Goal: Information Seeking & Learning: Learn about a topic

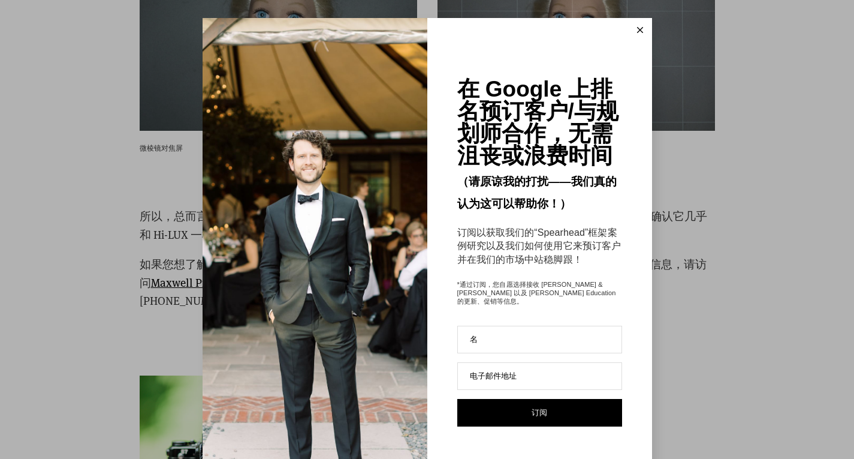
scroll to position [2362, 0]
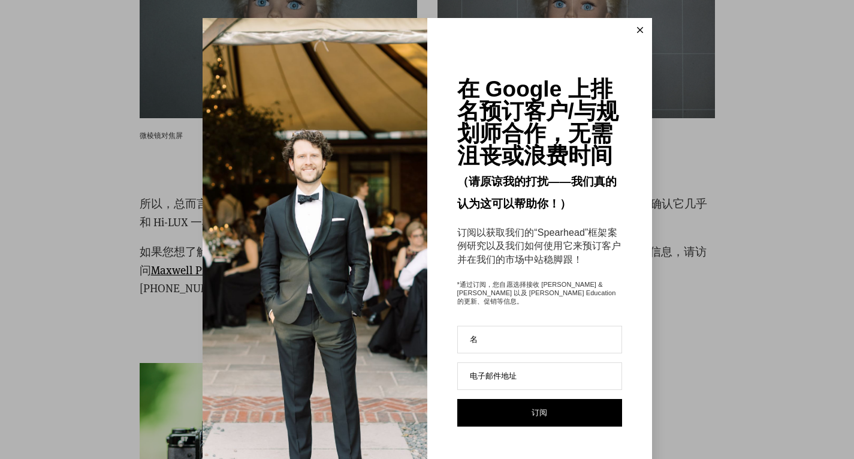
click at [634, 25] on button at bounding box center [640, 30] width 24 height 24
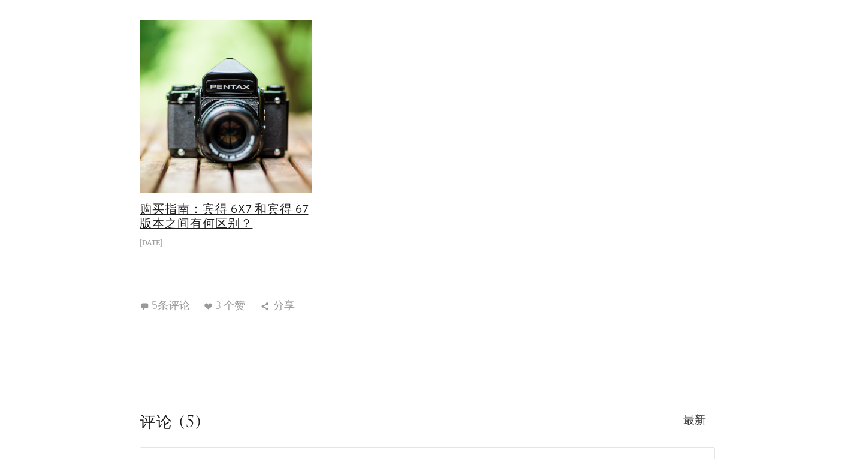
scroll to position [2721, 0]
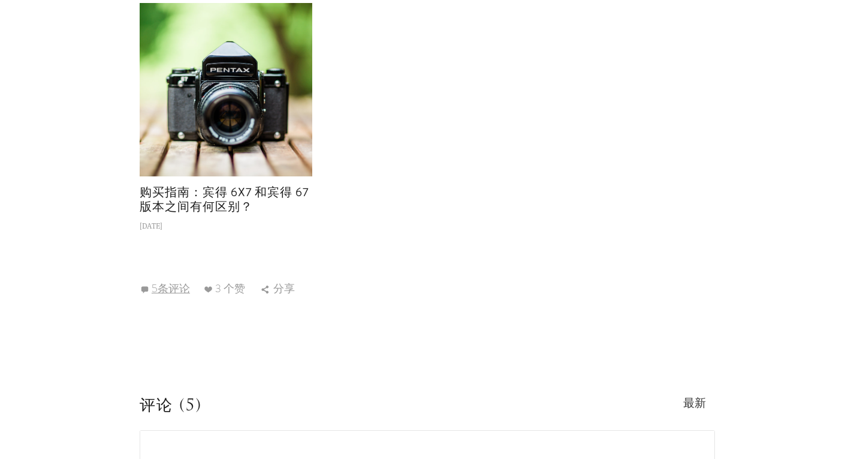
click at [230, 192] on font "购买指南：宾得 6x7 和宾得 67 版本之间有何区别？" at bounding box center [224, 199] width 169 height 32
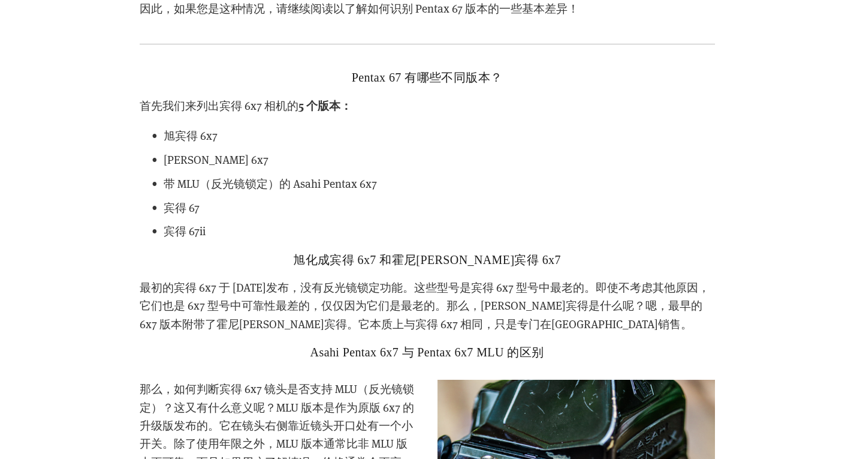
scroll to position [1642, 0]
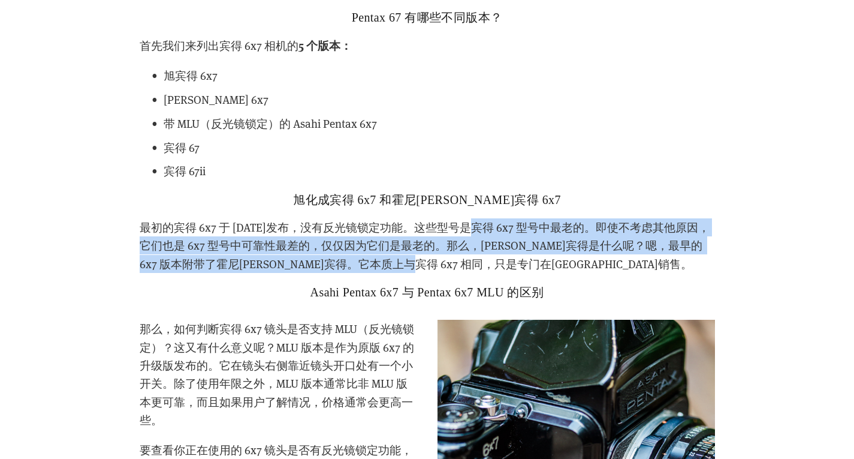
drag, startPoint x: 478, startPoint y: 219, endPoint x: 591, endPoint y: 266, distance: 122.0
click at [591, 266] on p "最初的宾得 6x7 于 [DATE]发布，没有反光镜锁定功能。这些型号是宾得 6x7 型号中最老的。即使不考虑其他原因，它们也是 6x7 型号中可靠性最差的，…" at bounding box center [427, 245] width 575 height 55
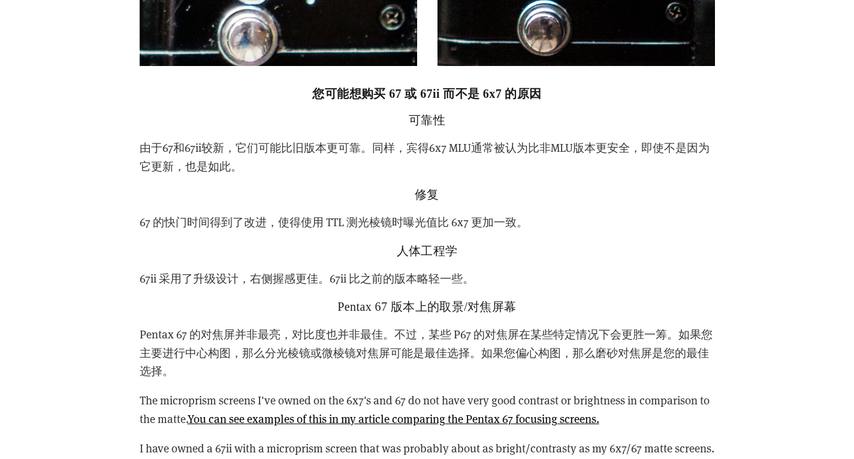
scroll to position [2901, 0]
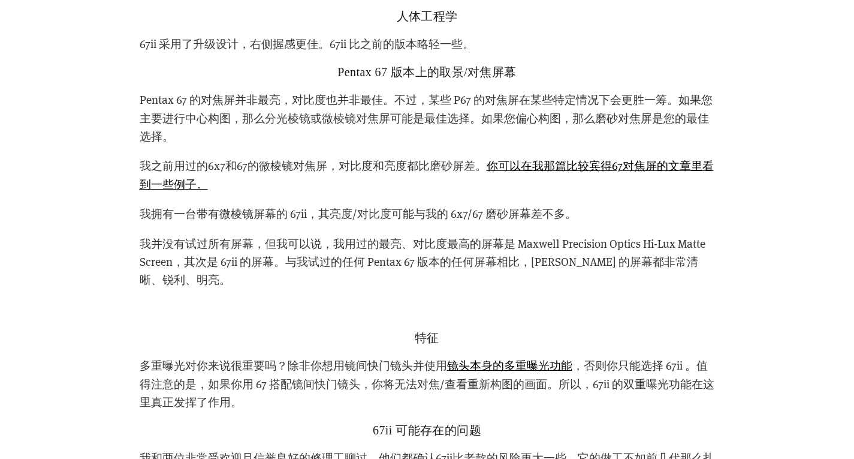
scroll to position [3081, 0]
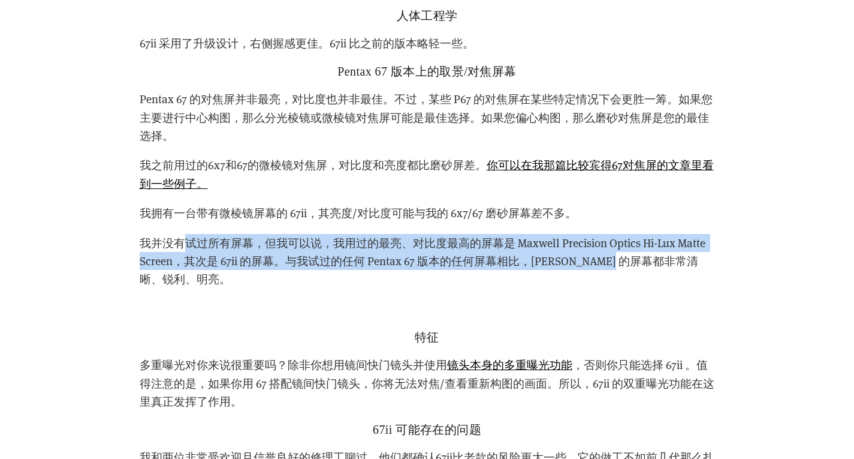
drag, startPoint x: 186, startPoint y: 239, endPoint x: 634, endPoint y: 257, distance: 447.5
click at [634, 257] on font "我并没有试过所有屏幕，但我可以说，我用过的最亮、对比度最高的屏幕是 Maxwell Precision Optics Hi-Lux Matte Screen，…" at bounding box center [424, 261] width 568 height 52
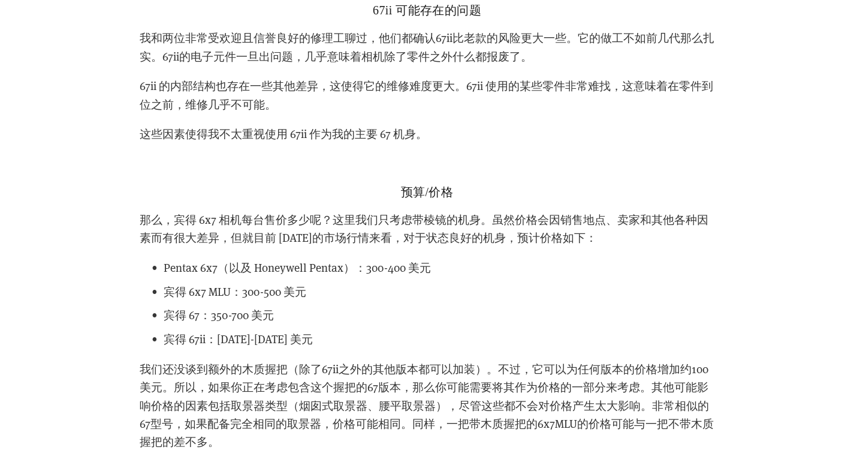
scroll to position [3501, 0]
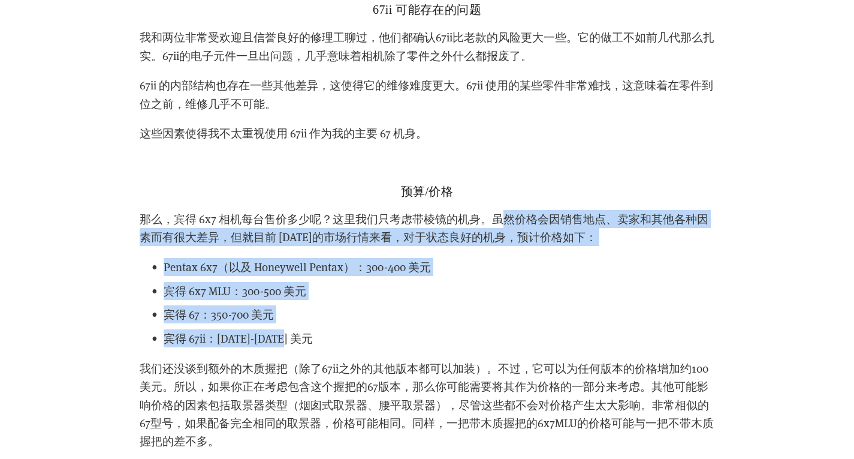
drag, startPoint x: 499, startPoint y: 219, endPoint x: 564, endPoint y: 340, distance: 137.3
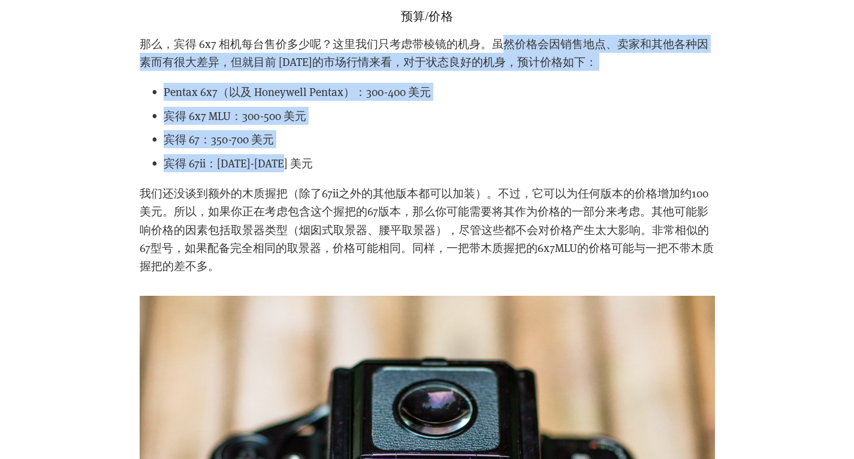
scroll to position [3680, 0]
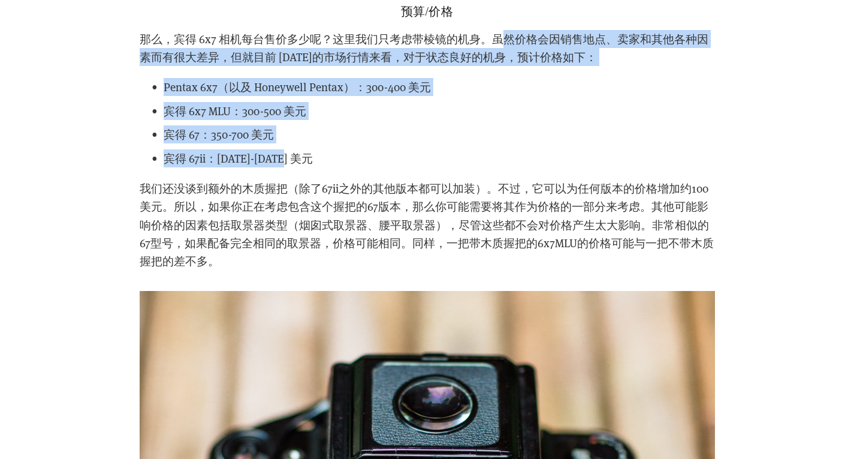
drag, startPoint x: 148, startPoint y: 204, endPoint x: 729, endPoint y: 259, distance: 583.4
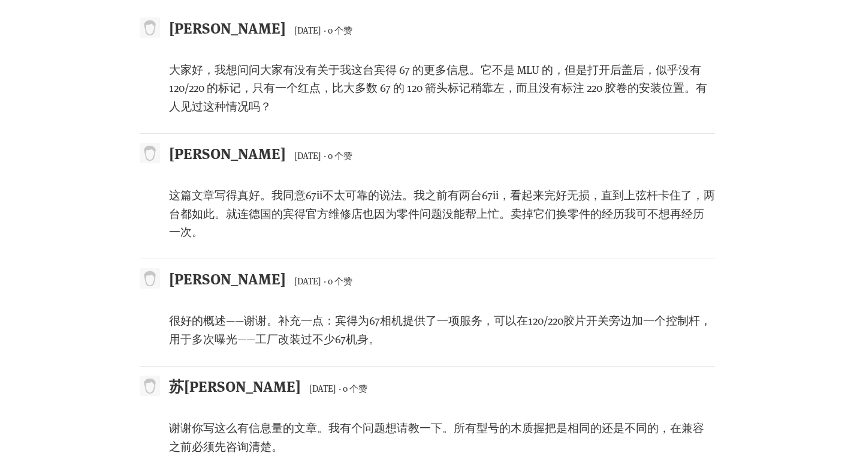
scroll to position [7577, 0]
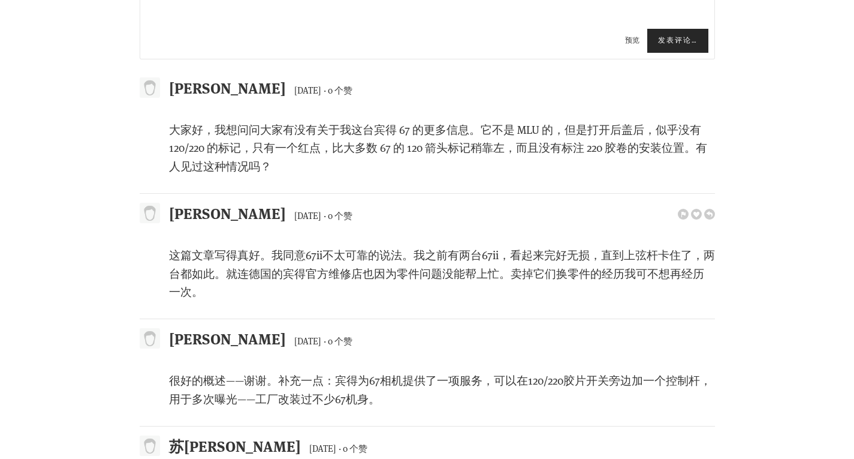
click at [712, 246] on p "这篇文章写得真好。我同意67ii不太可靠的说法。我之前有两台67ii，看起来完好无损，直到上弦杆卡住了，两台都如此。就连德国的宾得官方维修店也因为零件问题没能…" at bounding box center [442, 273] width 546 height 55
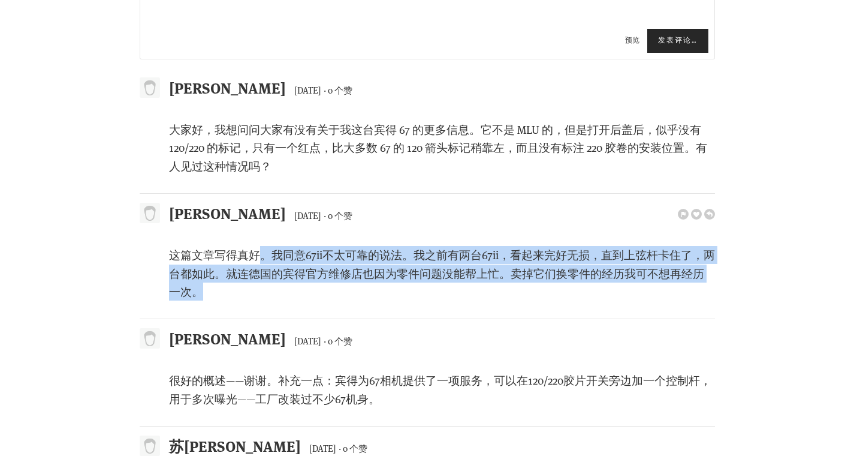
drag, startPoint x: 261, startPoint y: 231, endPoint x: 601, endPoint y: 273, distance: 342.4
click at [601, 273] on p "这篇文章写得真好。我同意67ii不太可靠的说法。我之前有两台67ii，看起来完好无损，直到上弦杆卡住了，两台都如此。就连德国的宾得官方维修店也因为零件问题没能…" at bounding box center [442, 273] width 546 height 55
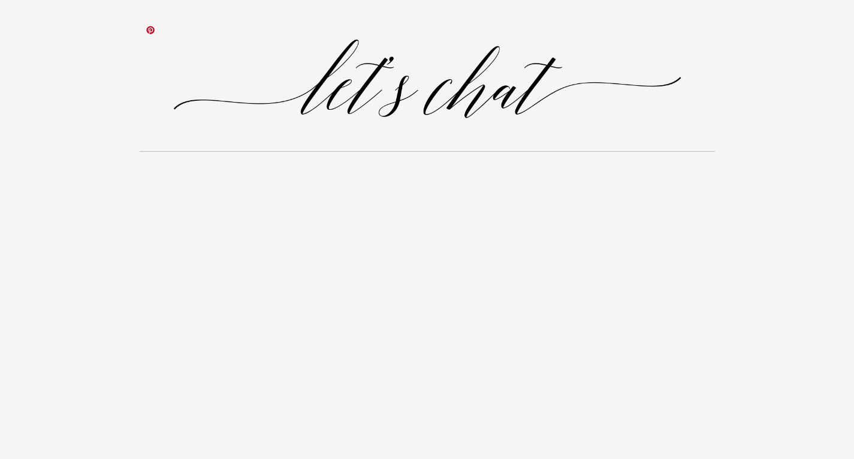
scroll to position [8416, 0]
